Goal: Task Accomplishment & Management: Manage account settings

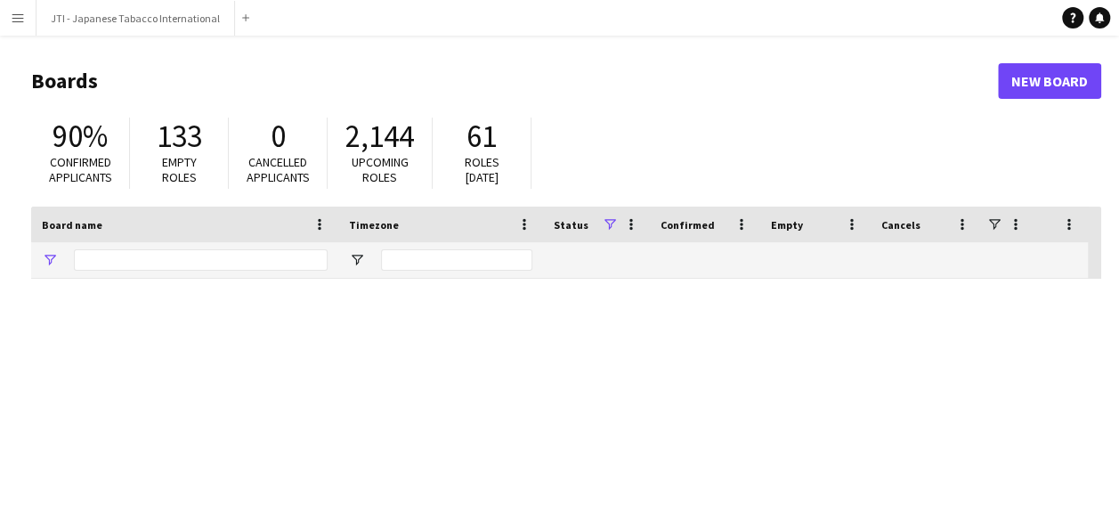
type input "***"
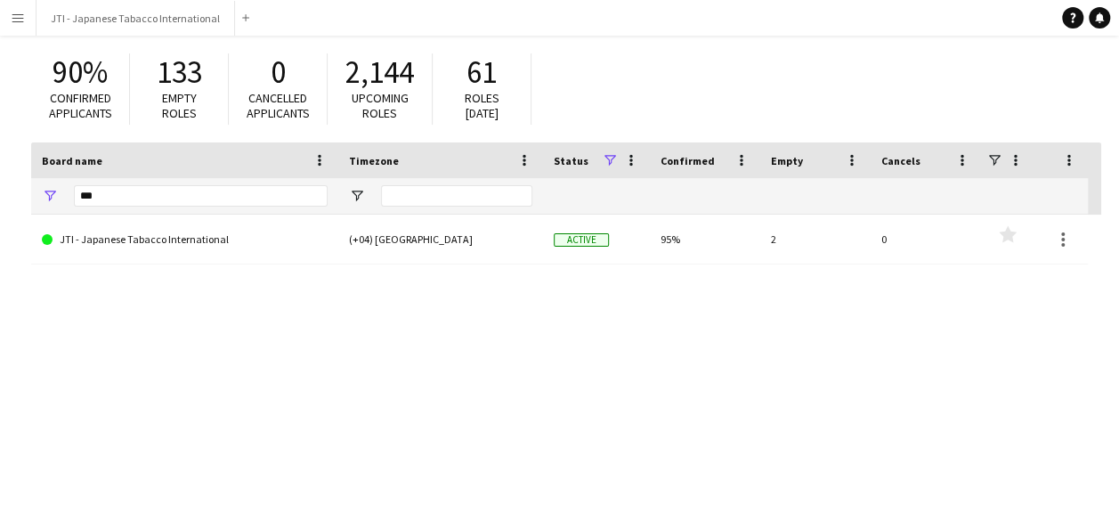
scroll to position [150, 0]
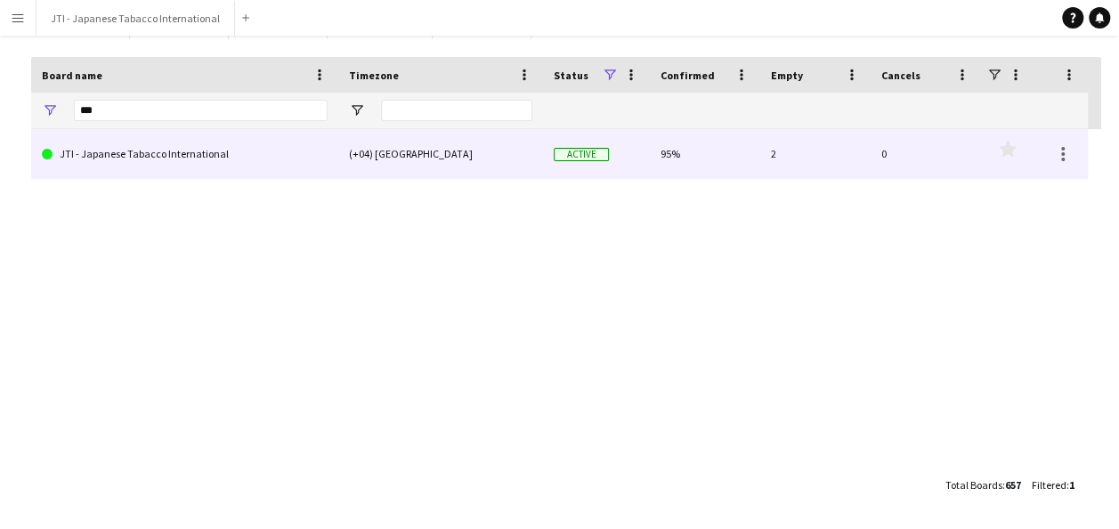
click at [207, 151] on link "JTI - Japanese Tabacco International" at bounding box center [185, 154] width 286 height 50
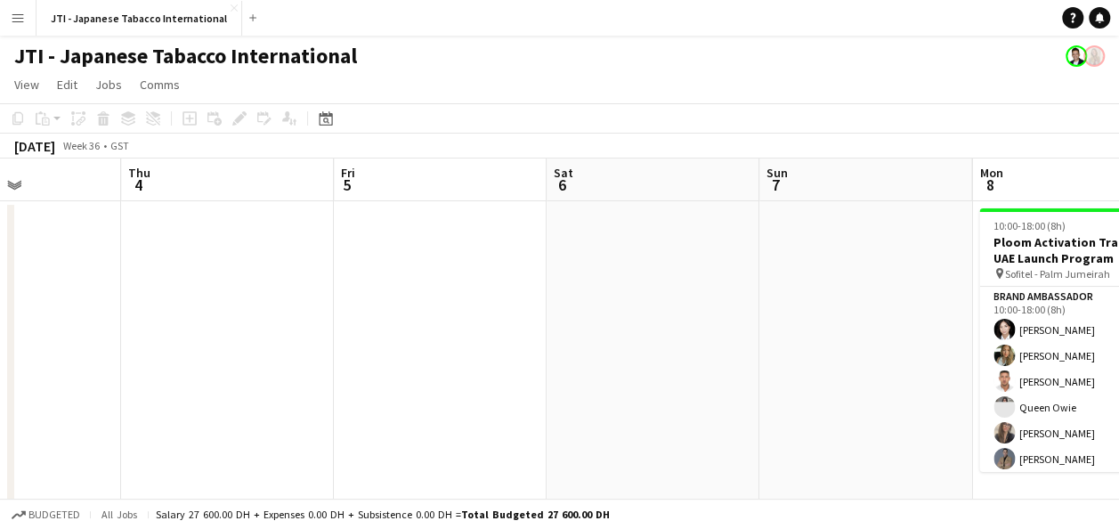
scroll to position [0, 824]
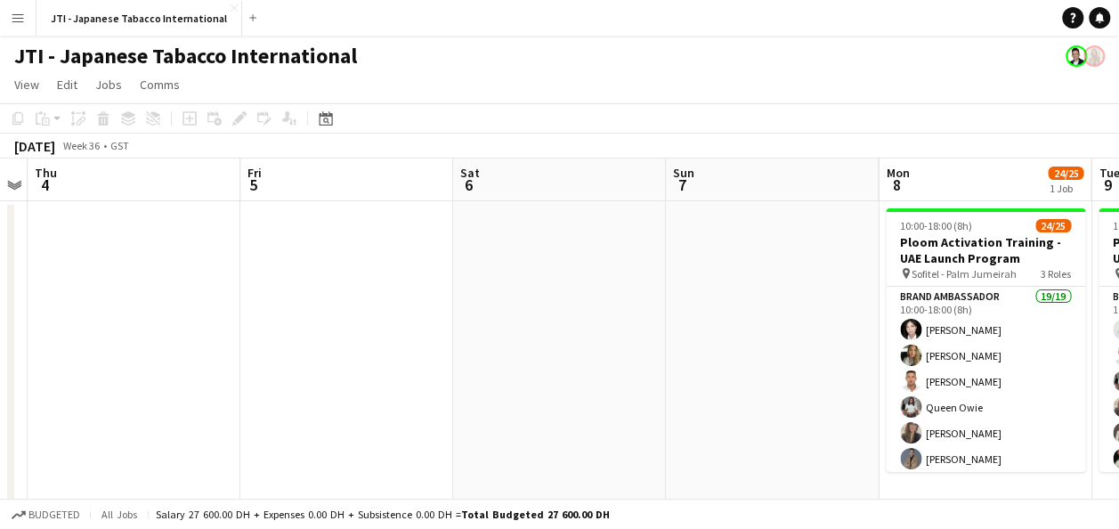
drag, startPoint x: 840, startPoint y: 392, endPoint x: 0, endPoint y: 272, distance: 848.9
click at [0, 274] on html "Menu Boards Boards Boards All jobs Status Workforce Workforce My Workforce Recr…" at bounding box center [559, 269] width 1119 height 538
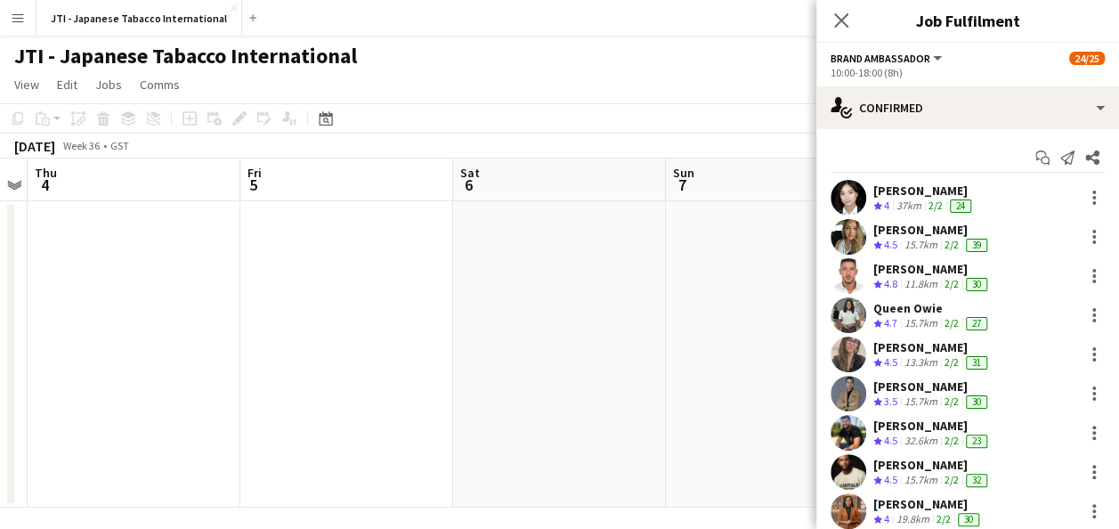
click at [740, 284] on app-date-cell at bounding box center [772, 354] width 213 height 306
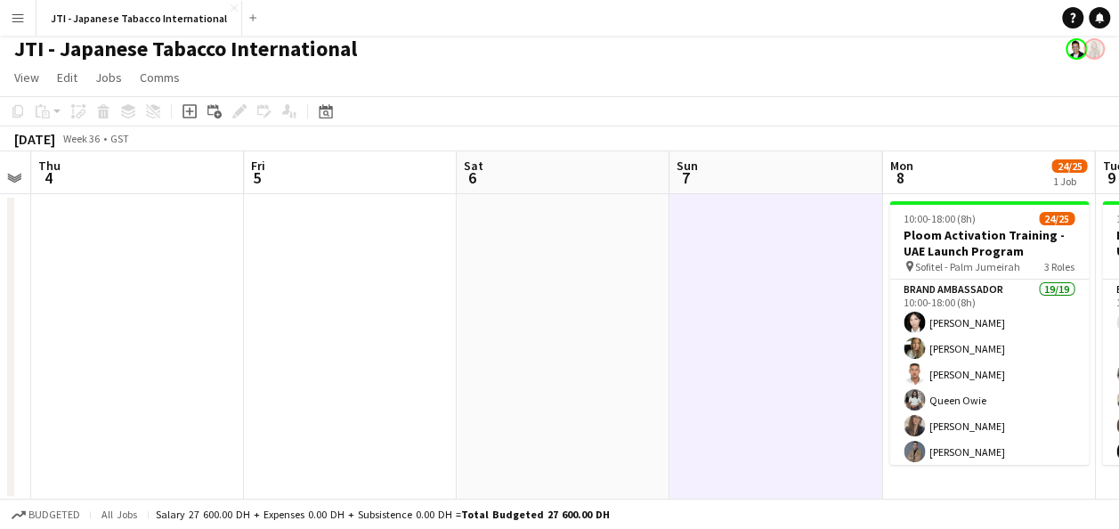
scroll to position [9, 0]
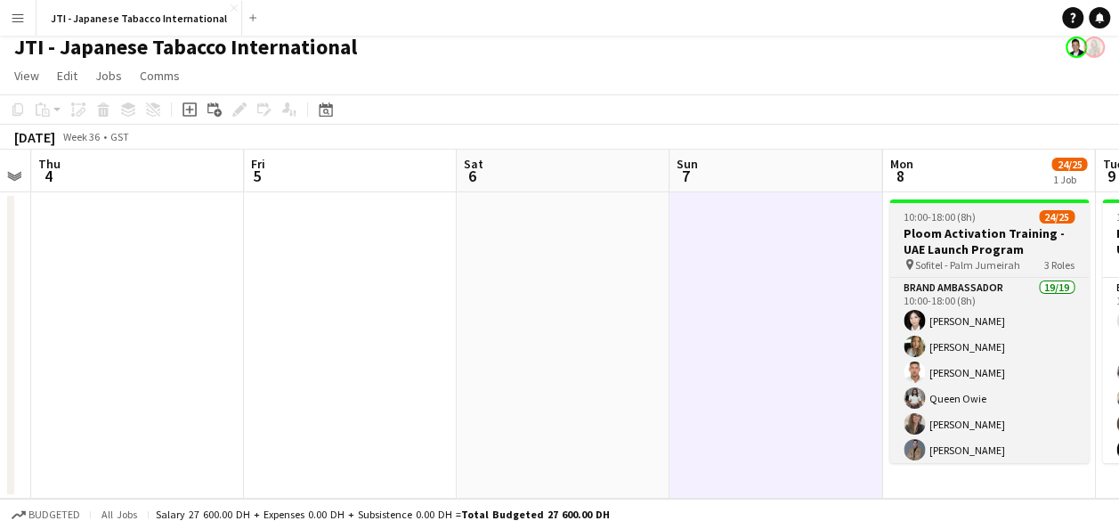
click at [994, 251] on h3 "Ploom Activation Training - UAE Launch Program" at bounding box center [988, 241] width 199 height 32
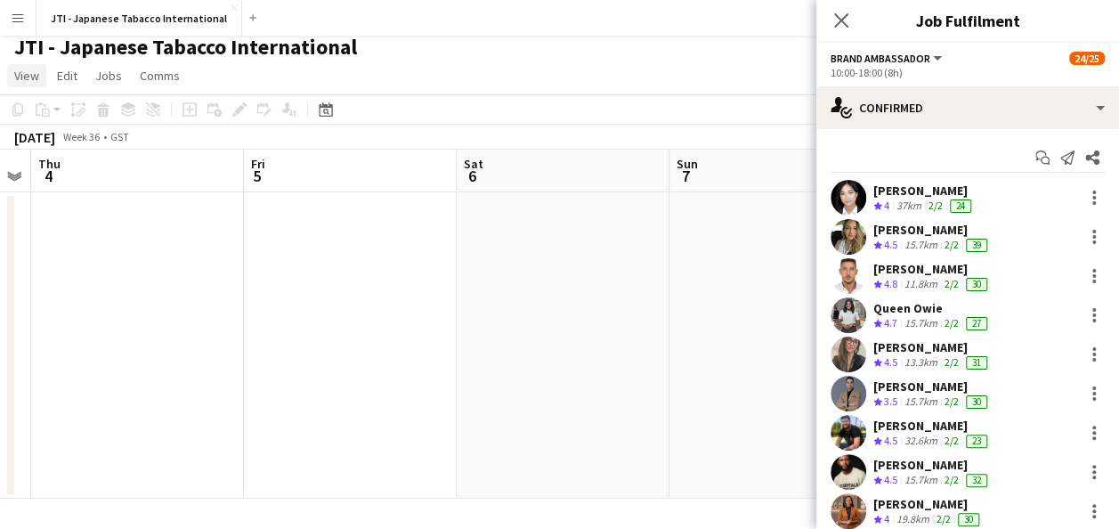
click at [23, 70] on span "View" at bounding box center [26, 76] width 25 height 16
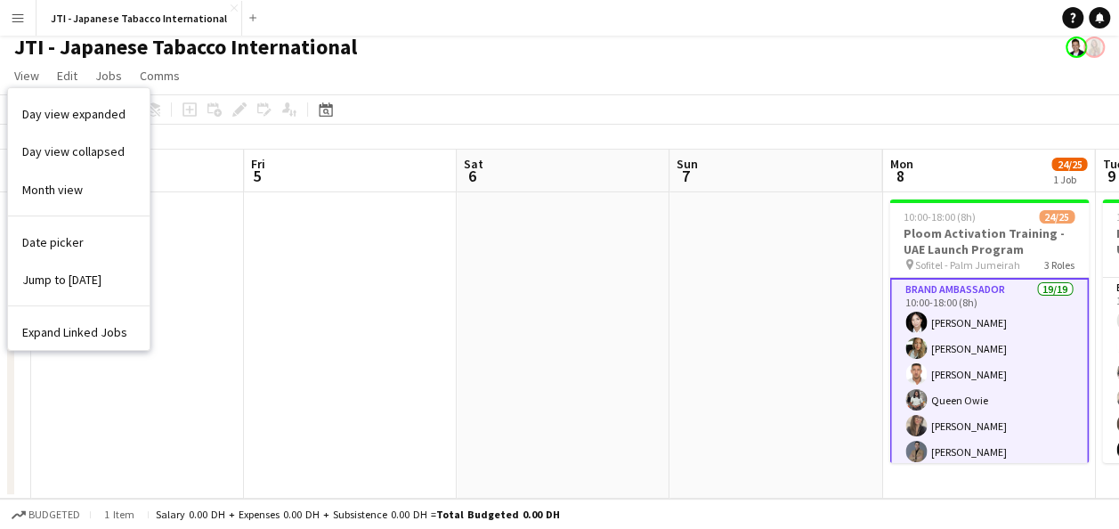
click at [20, 21] on app-icon "Menu" at bounding box center [18, 18] width 14 height 14
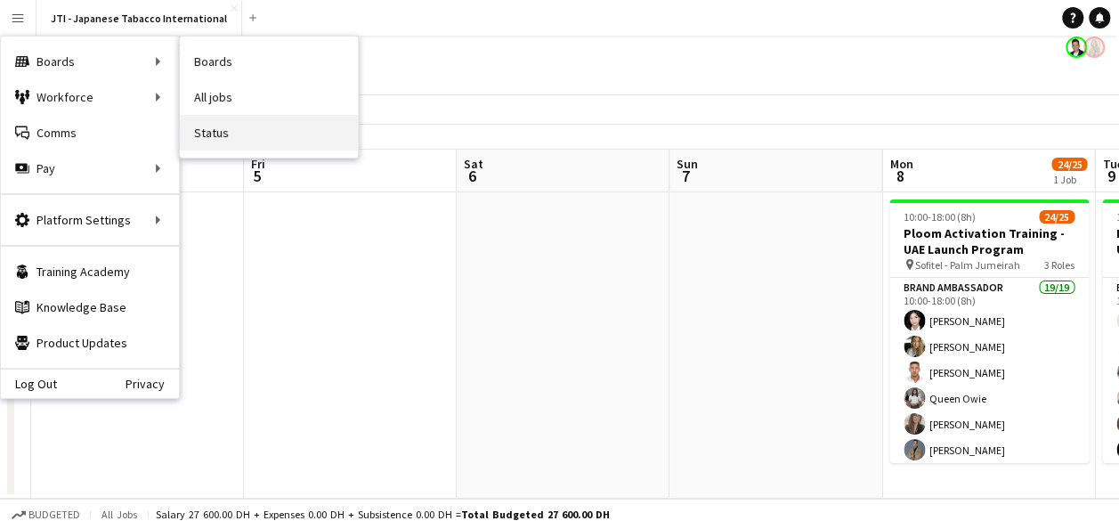
click at [333, 133] on link "Status" at bounding box center [269, 133] width 178 height 36
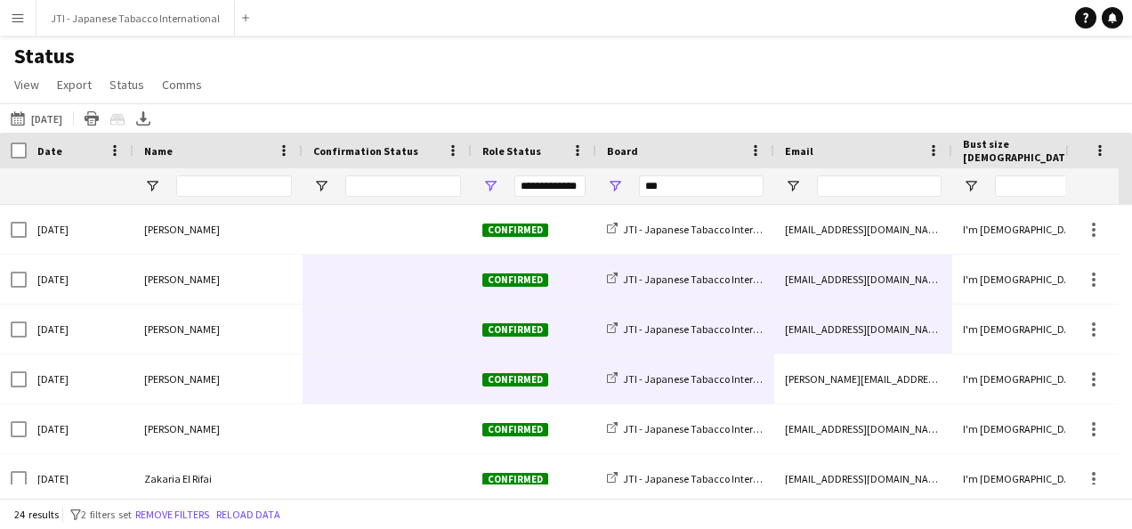
drag, startPoint x: 928, startPoint y: 364, endPoint x: 360, endPoint y: 267, distance: 576.2
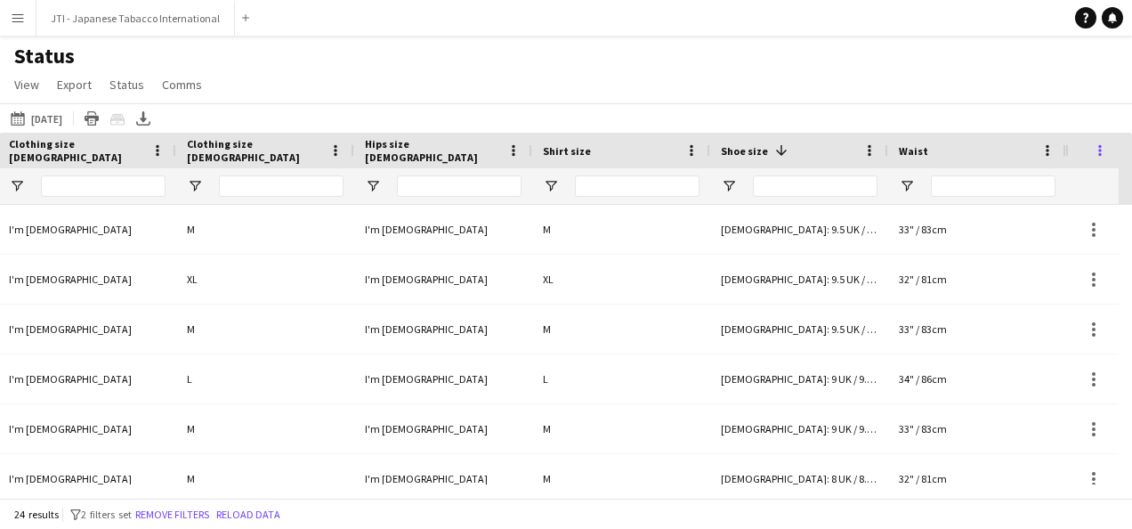
click at [1102, 151] on span at bounding box center [1100, 150] width 16 height 16
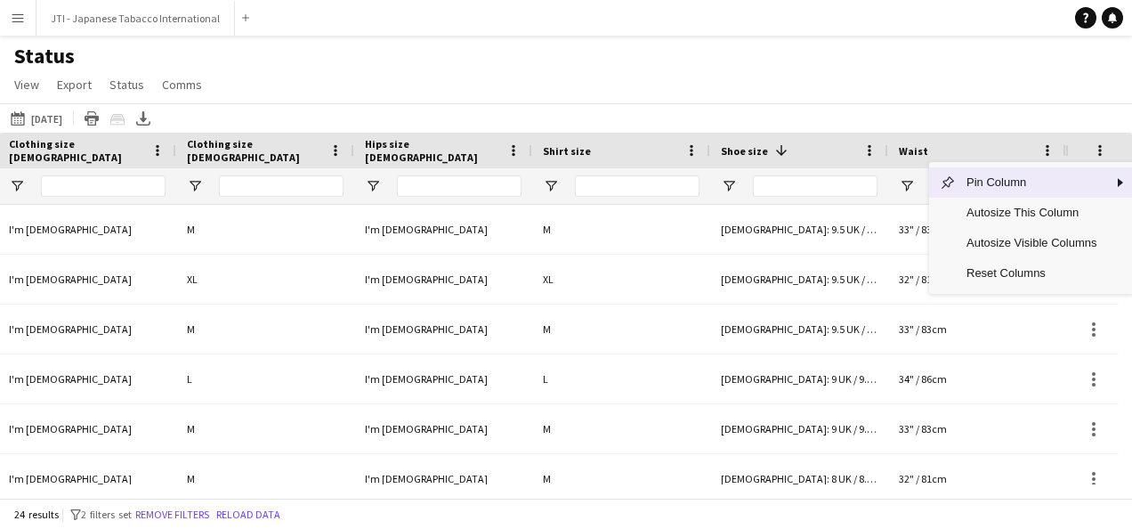
click at [1058, 105] on div "[DATE] to [DATE] [DATE] [DATE] This Week This Month [DATE] Last Week Last Month…" at bounding box center [566, 117] width 1132 height 29
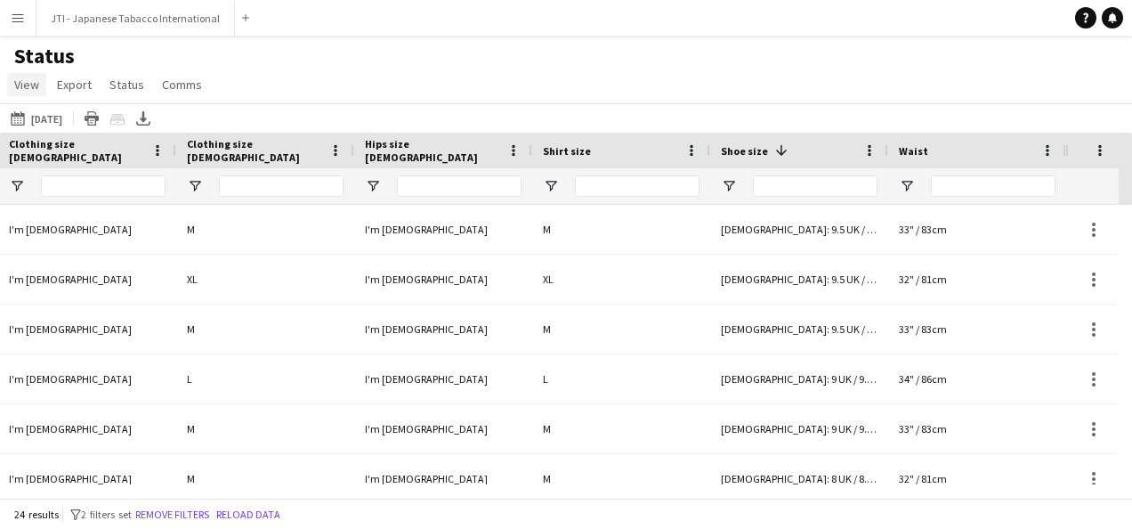
click at [29, 88] on span "View" at bounding box center [26, 85] width 25 height 16
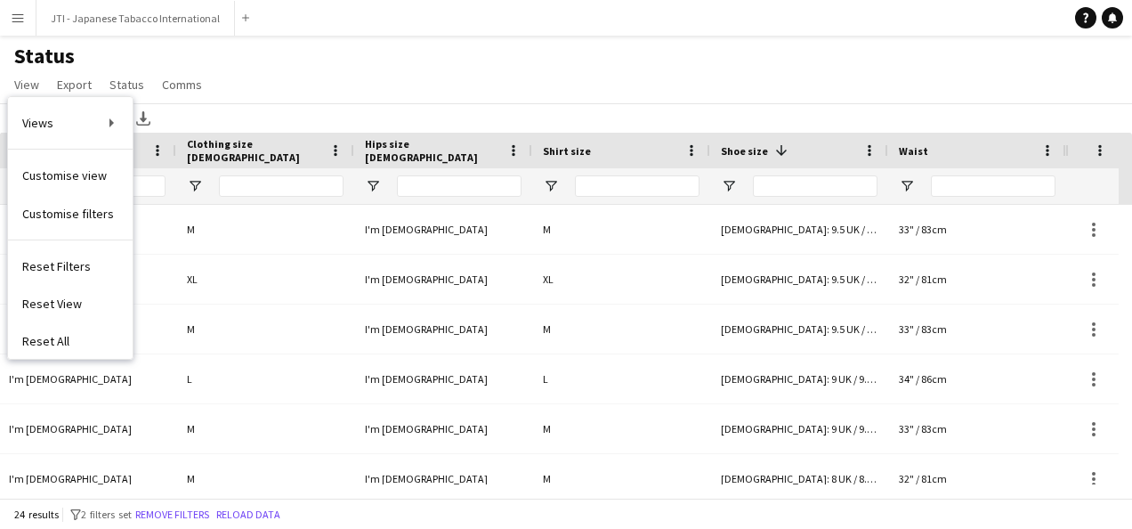
click at [31, 177] on span "Customise view" at bounding box center [64, 175] width 85 height 16
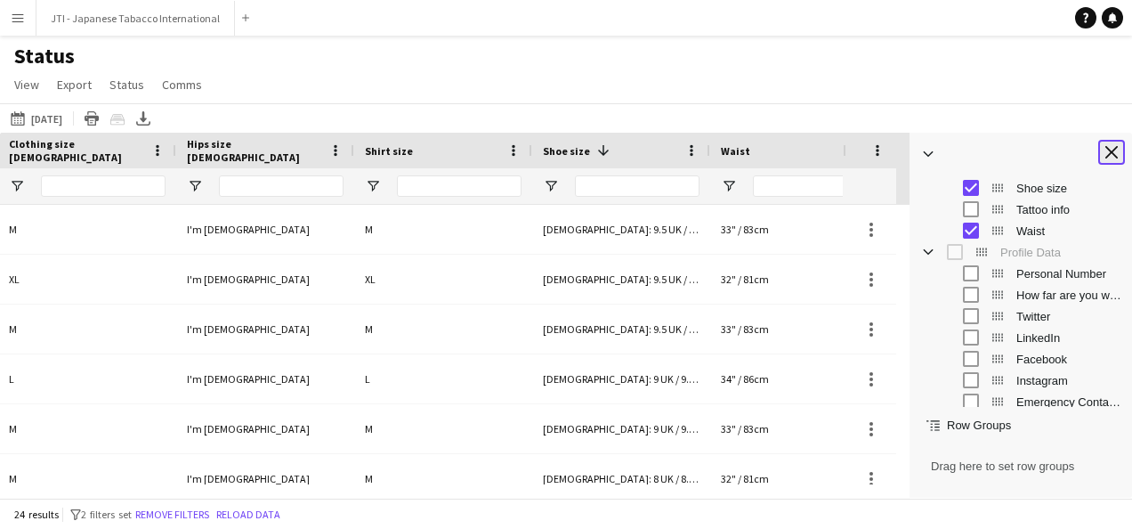
click at [1109, 150] on app-icon "Close tool panel" at bounding box center [1112, 152] width 12 height 12
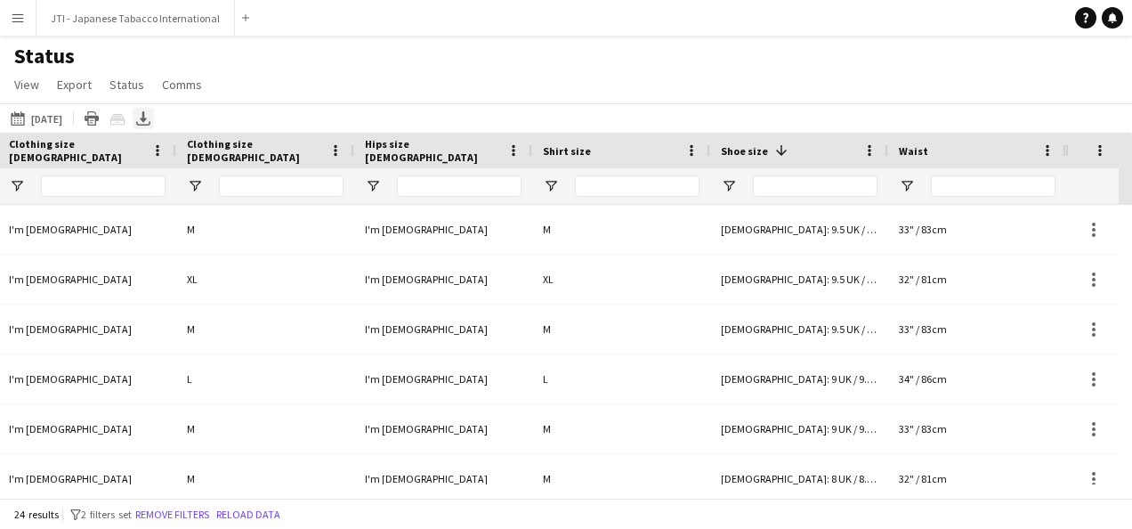
click at [150, 118] on icon "Export XLSX" at bounding box center [143, 118] width 14 height 14
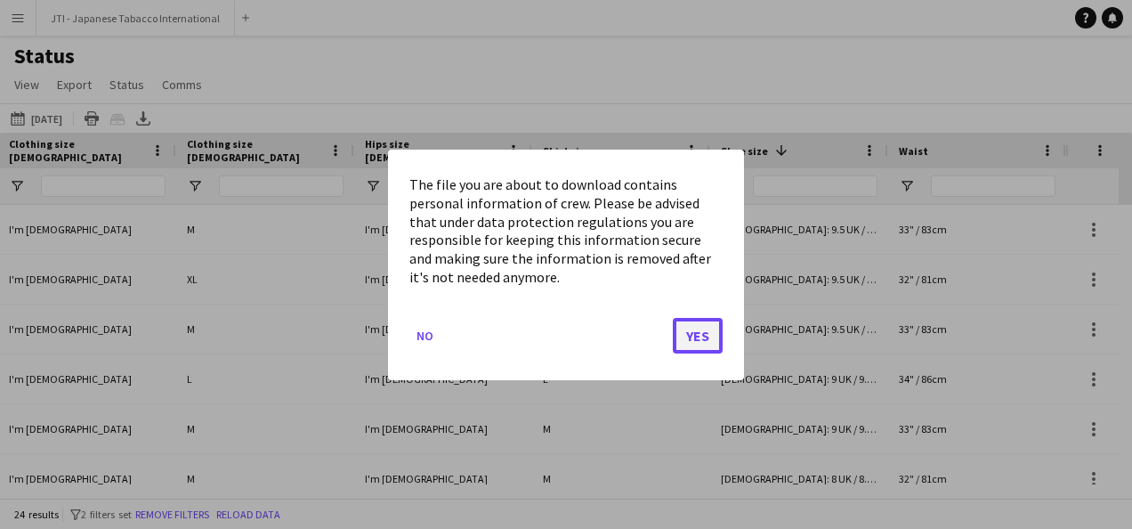
click at [705, 344] on button "Yes" at bounding box center [698, 335] width 50 height 36
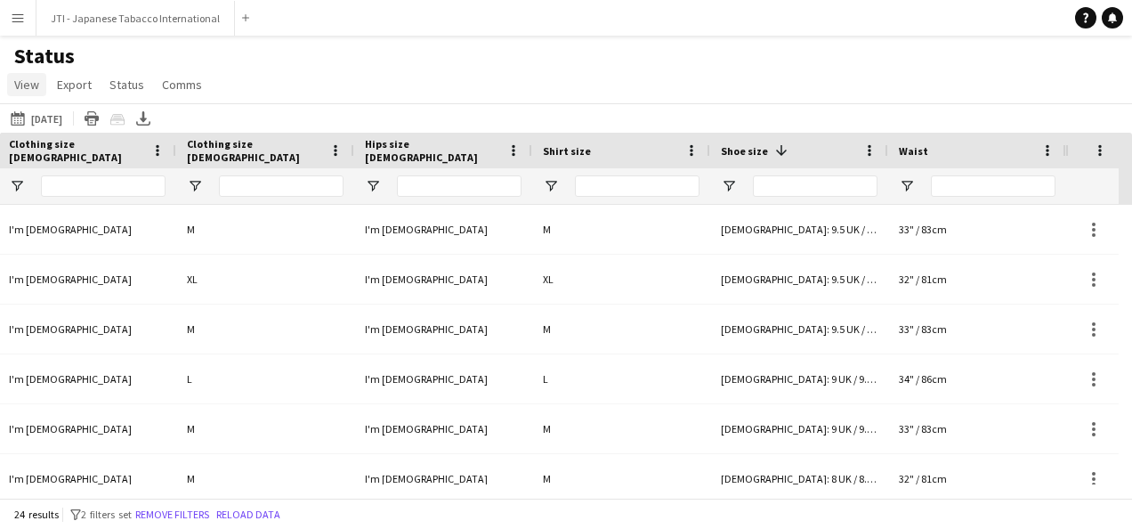
click at [33, 87] on span "View" at bounding box center [26, 85] width 25 height 16
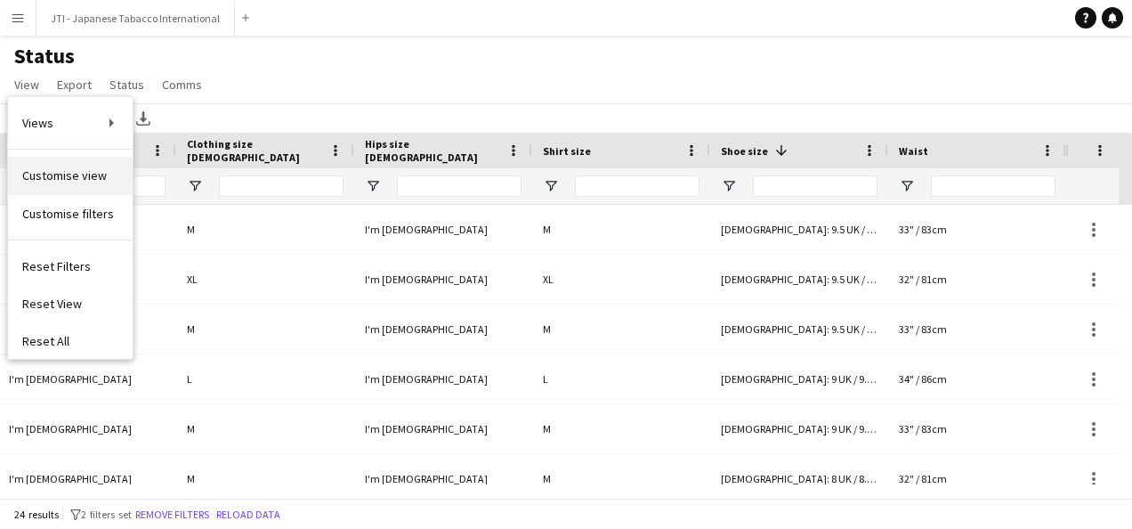
click at [53, 171] on span "Customise view" at bounding box center [64, 175] width 85 height 16
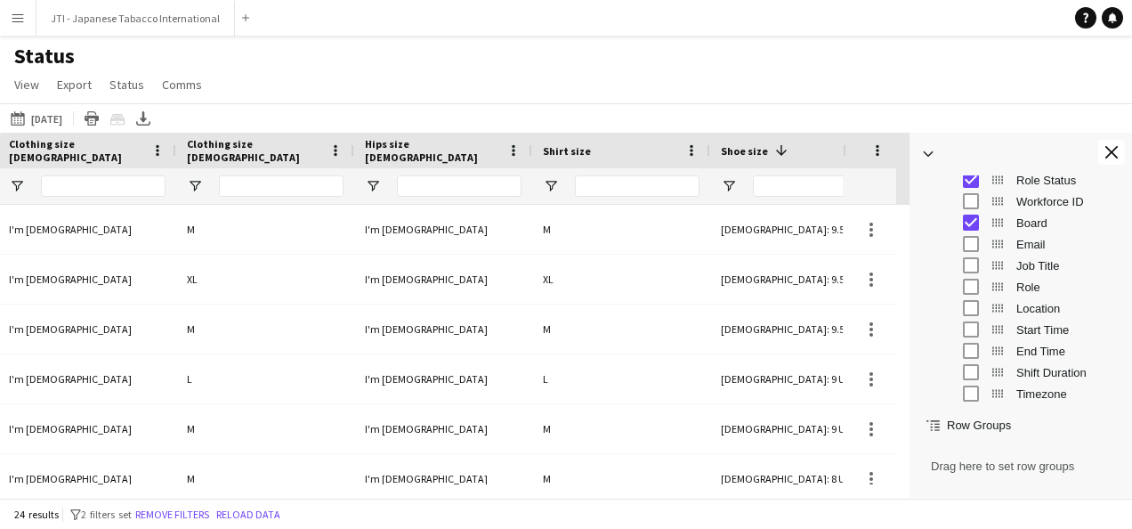
scroll to position [178, 0]
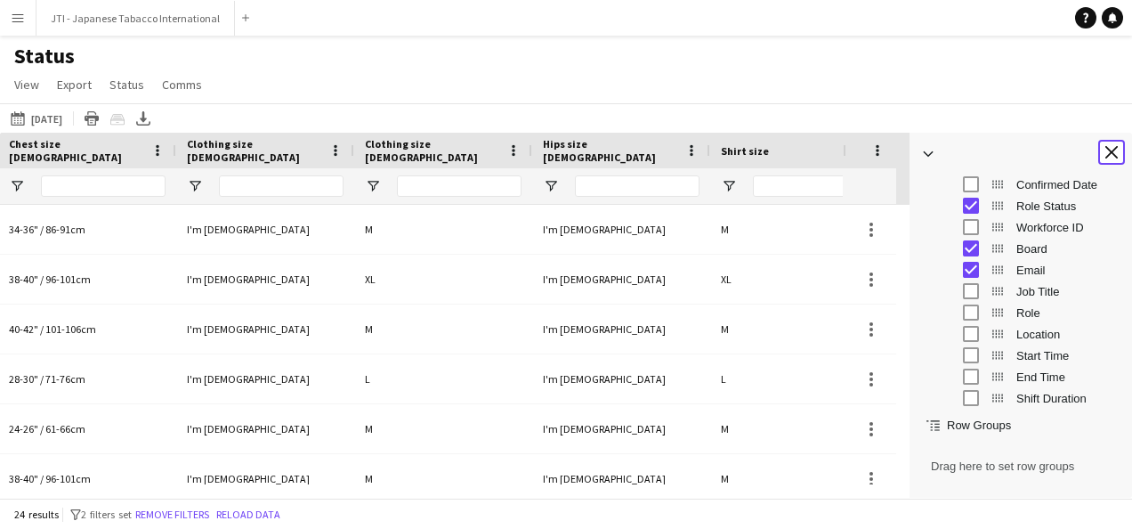
click at [1111, 148] on app-icon "Close tool panel" at bounding box center [1112, 152] width 12 height 12
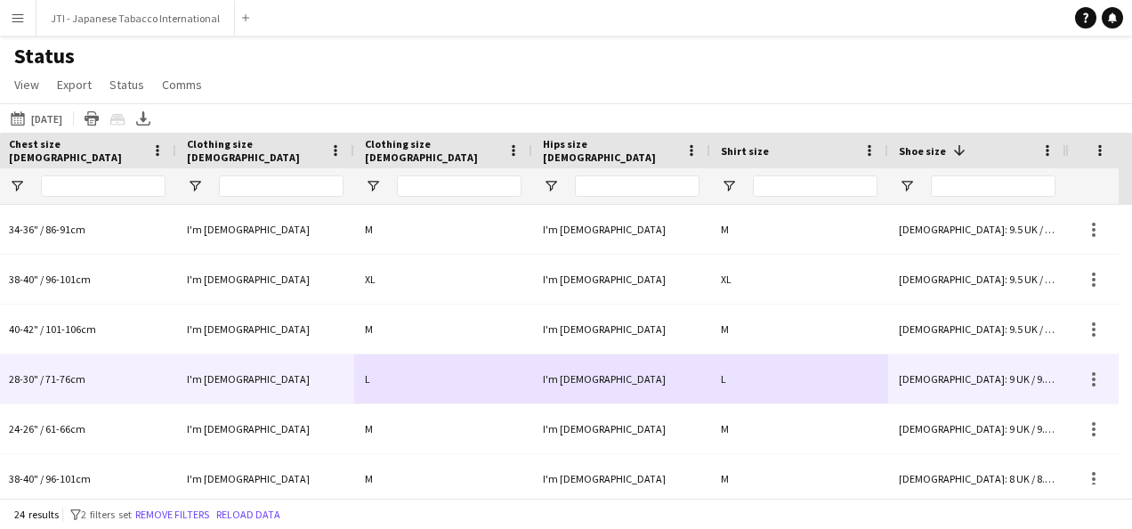
drag, startPoint x: 348, startPoint y: 369, endPoint x: 785, endPoint y: 372, distance: 437.1
click at [785, 372] on div "I'm [DEMOGRAPHIC_DATA] L I'm [DEMOGRAPHIC_DATA] L [DEMOGRAPHIC_DATA]: 9 UK / 9.…" at bounding box center [56, 379] width 2377 height 50
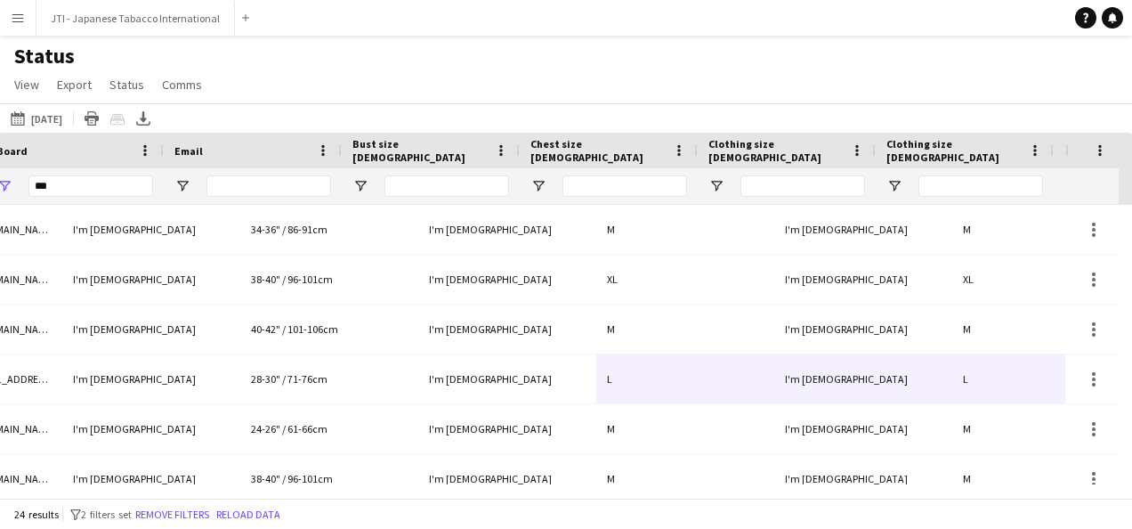
scroll to position [0, 611]
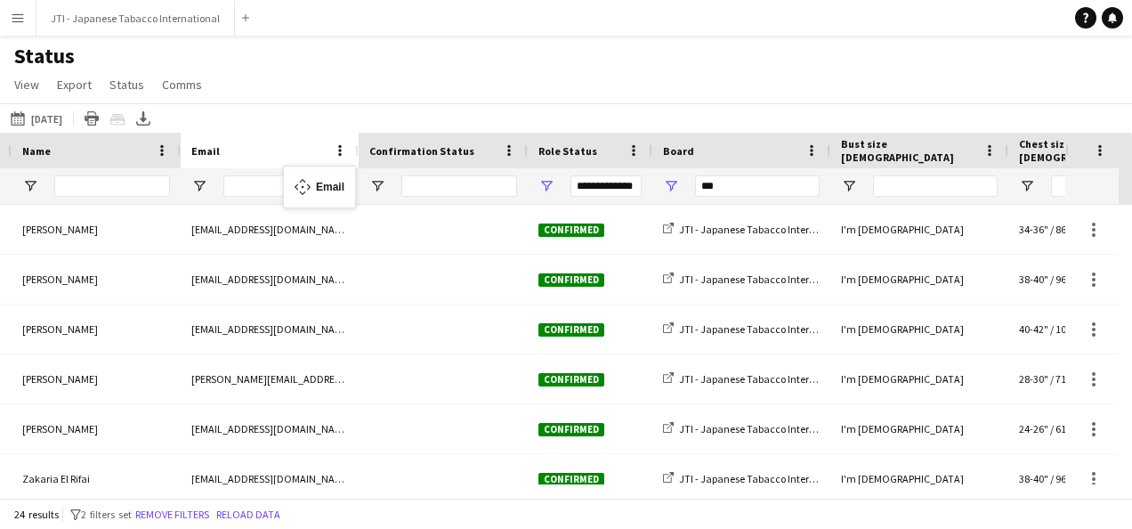
drag, startPoint x: 723, startPoint y: 147, endPoint x: 290, endPoint y: 166, distance: 433.1
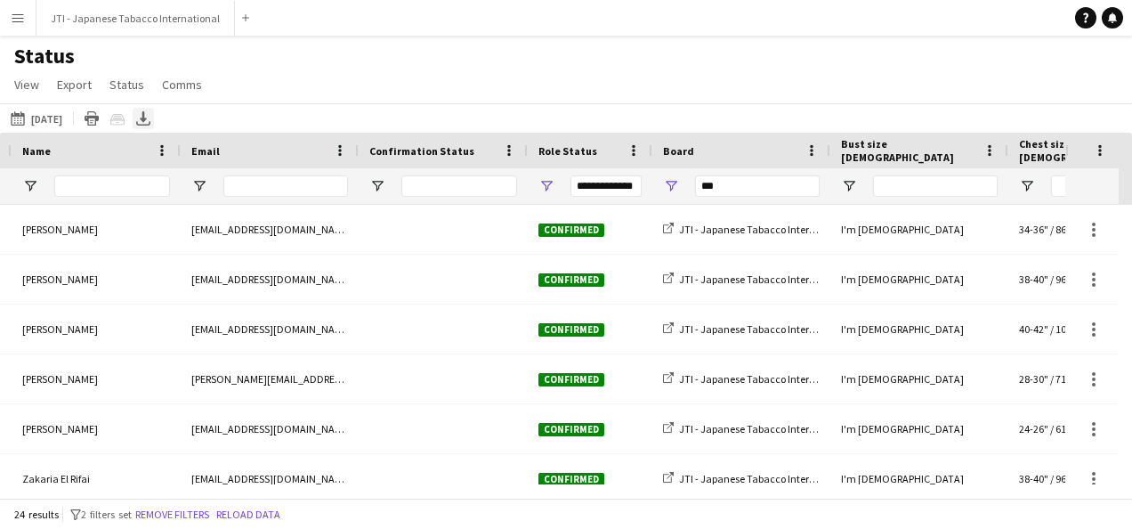
click at [150, 123] on icon "Export XLSX" at bounding box center [143, 118] width 14 height 14
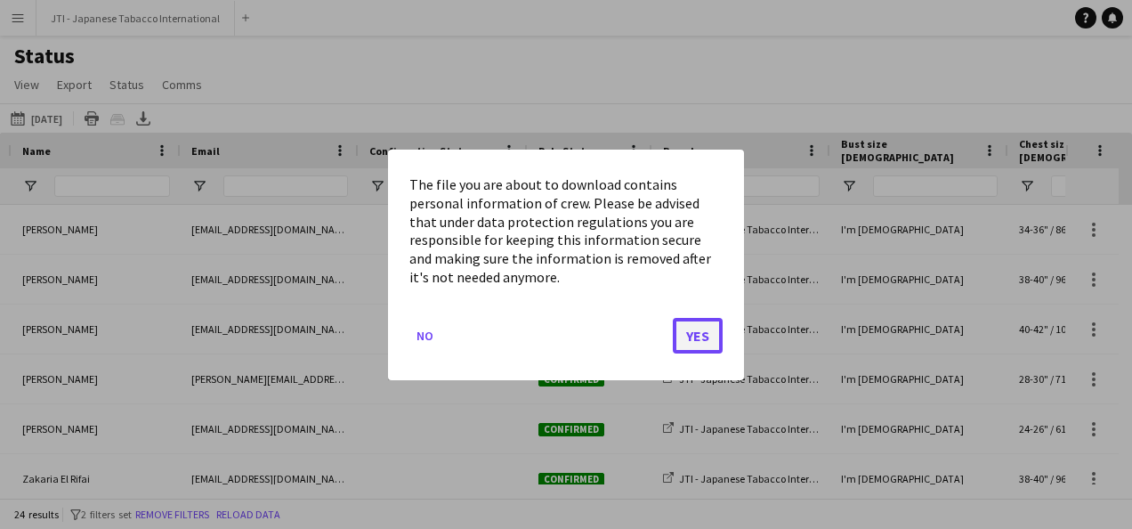
click at [705, 326] on button "Yes" at bounding box center [698, 335] width 50 height 36
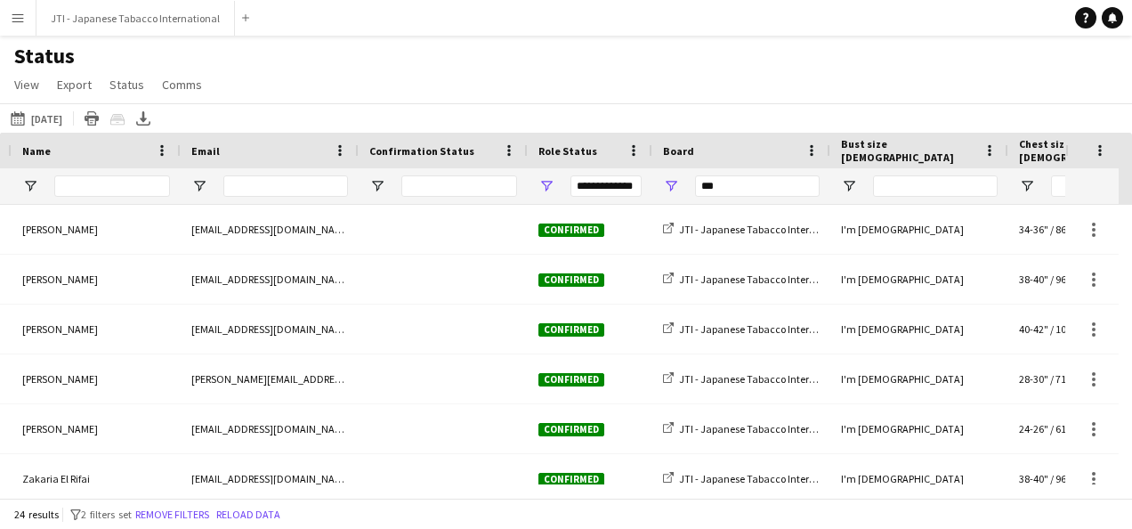
click at [548, 80] on div "Status View Views Default view New view Update view Delete view Edit name Custo…" at bounding box center [566, 73] width 1132 height 61
